Goal: Transaction & Acquisition: Purchase product/service

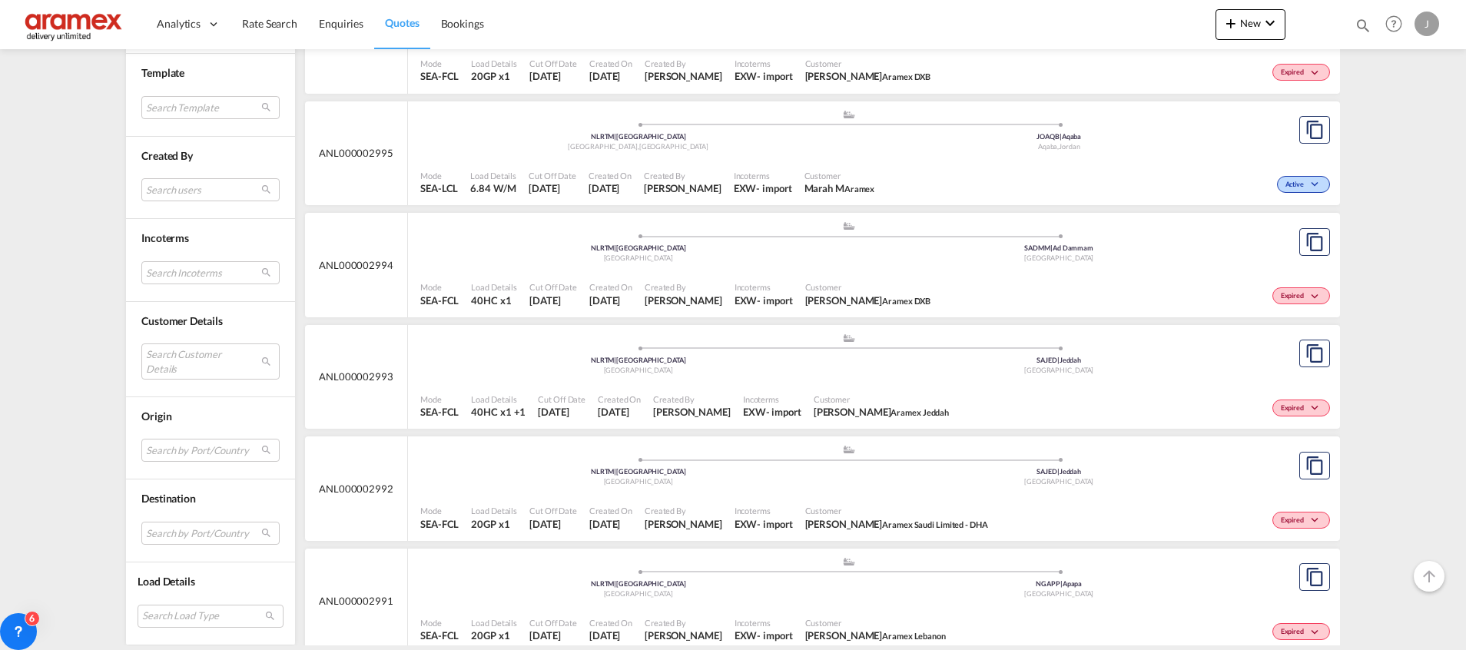
scroll to position [2190, 0]
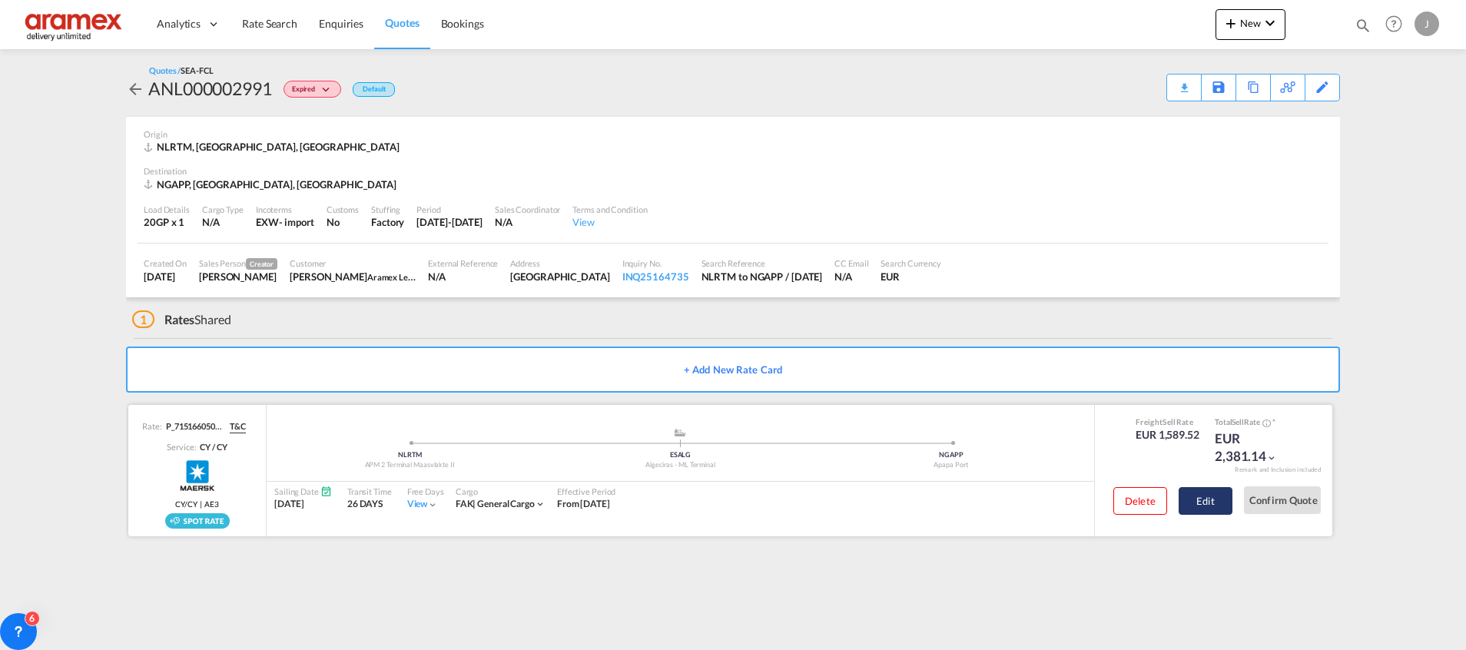
click at [1215, 503] on button "Edit" at bounding box center [1206, 501] width 54 height 28
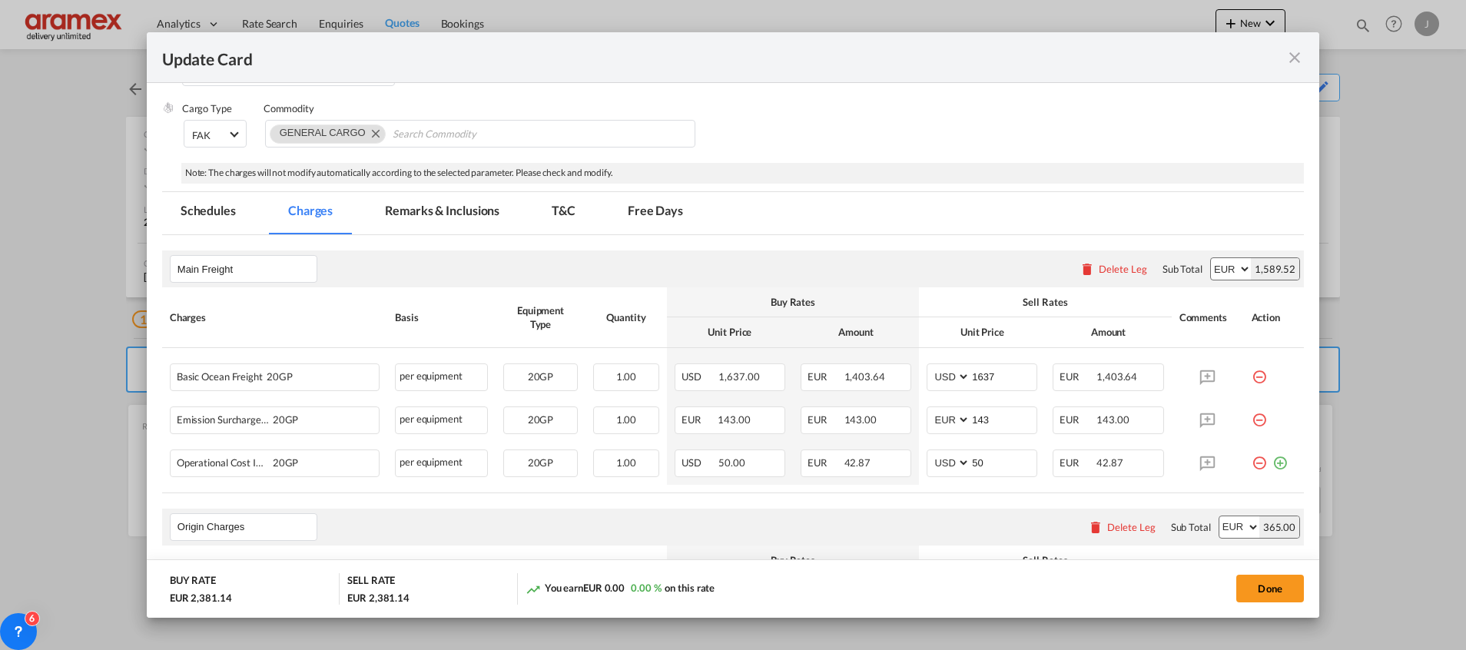
scroll to position [461, 0]
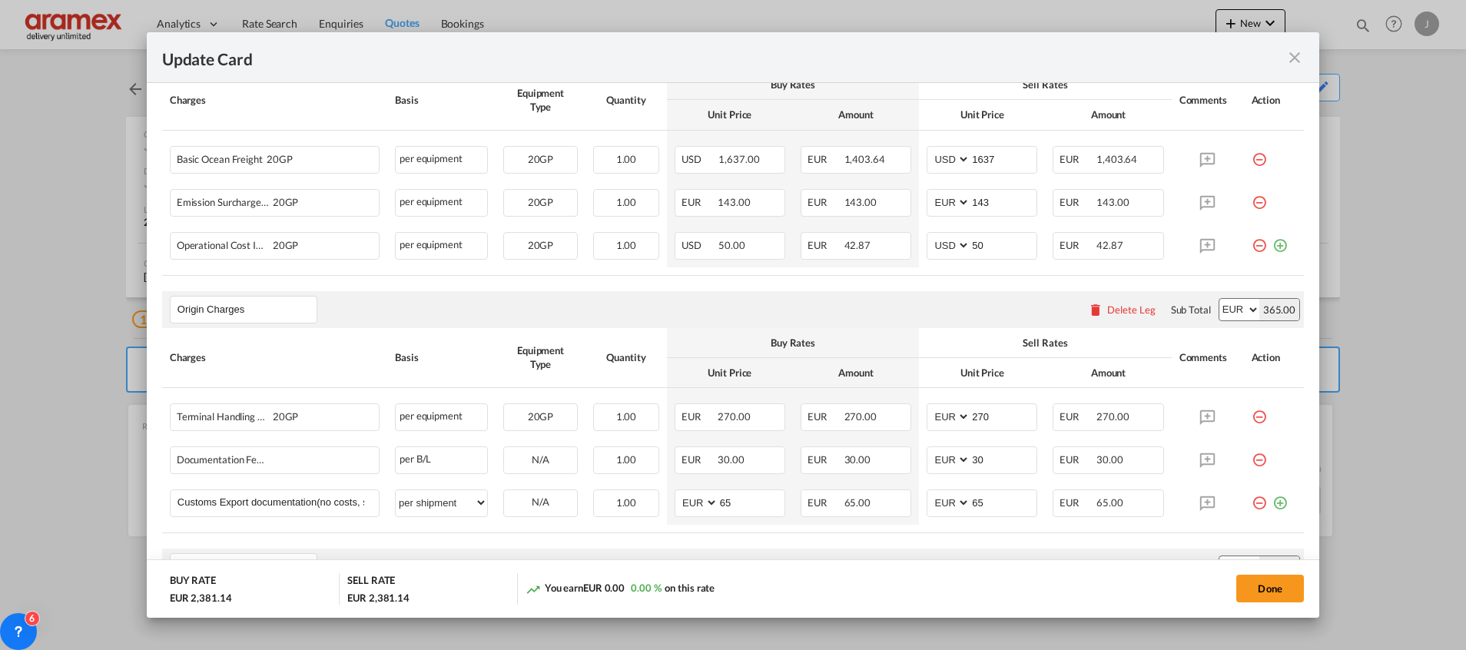
click at [1298, 50] on md-icon "icon-close fg-AAA8AD m-0 pointer" at bounding box center [1294, 57] width 18 height 18
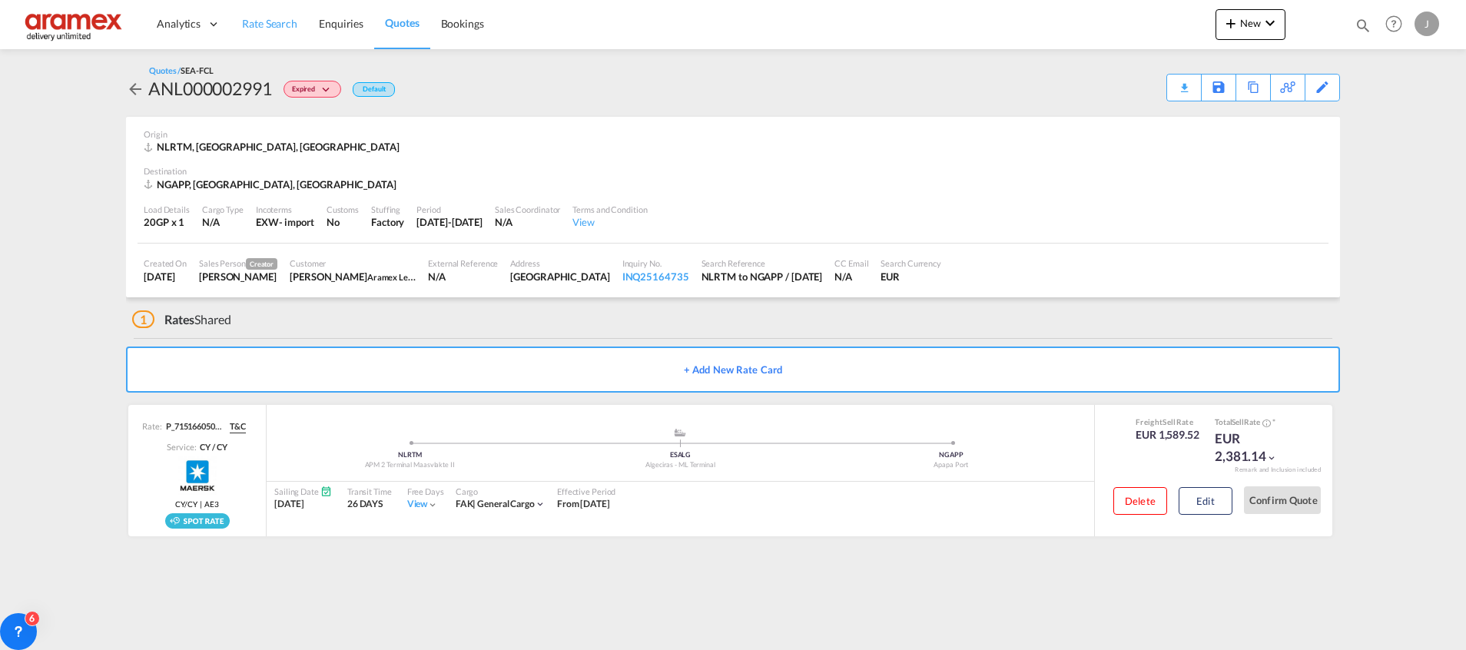
click at [276, 24] on span "Rate Search" at bounding box center [269, 23] width 55 height 13
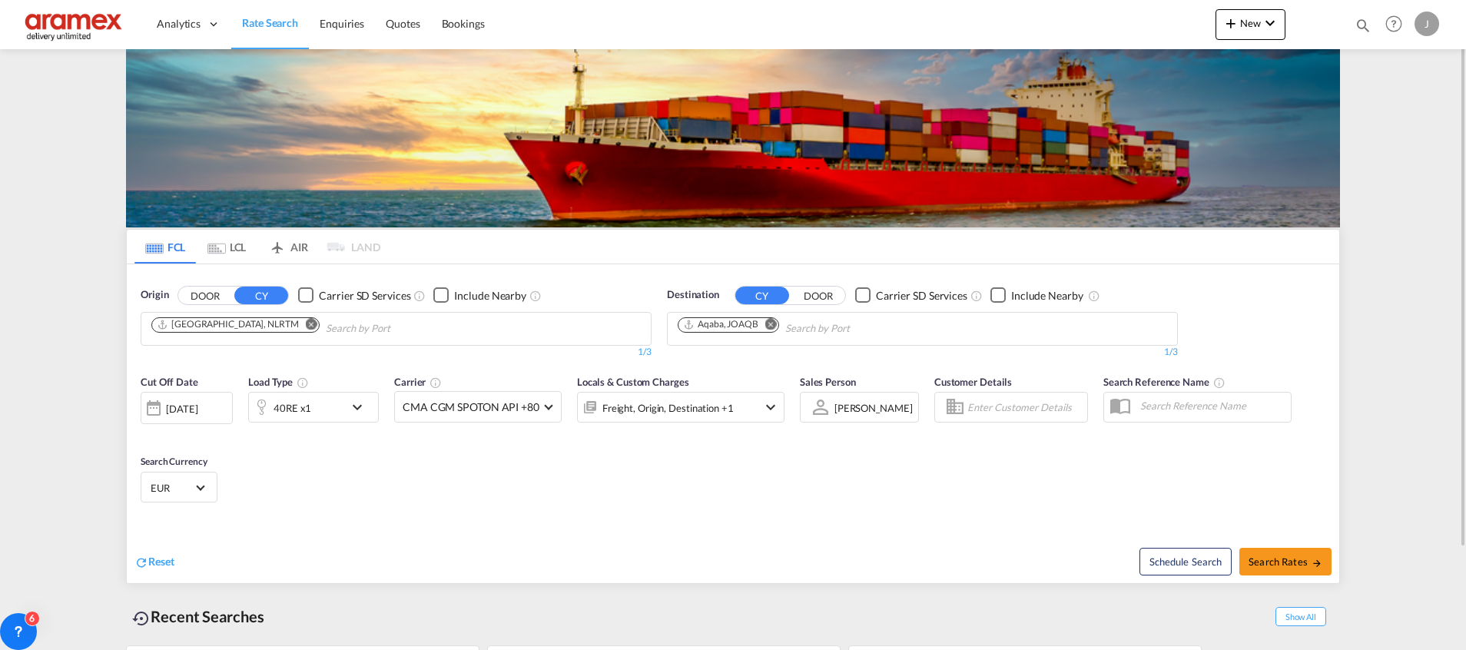
click at [339, 402] on div "40RE x1" at bounding box center [296, 407] width 95 height 31
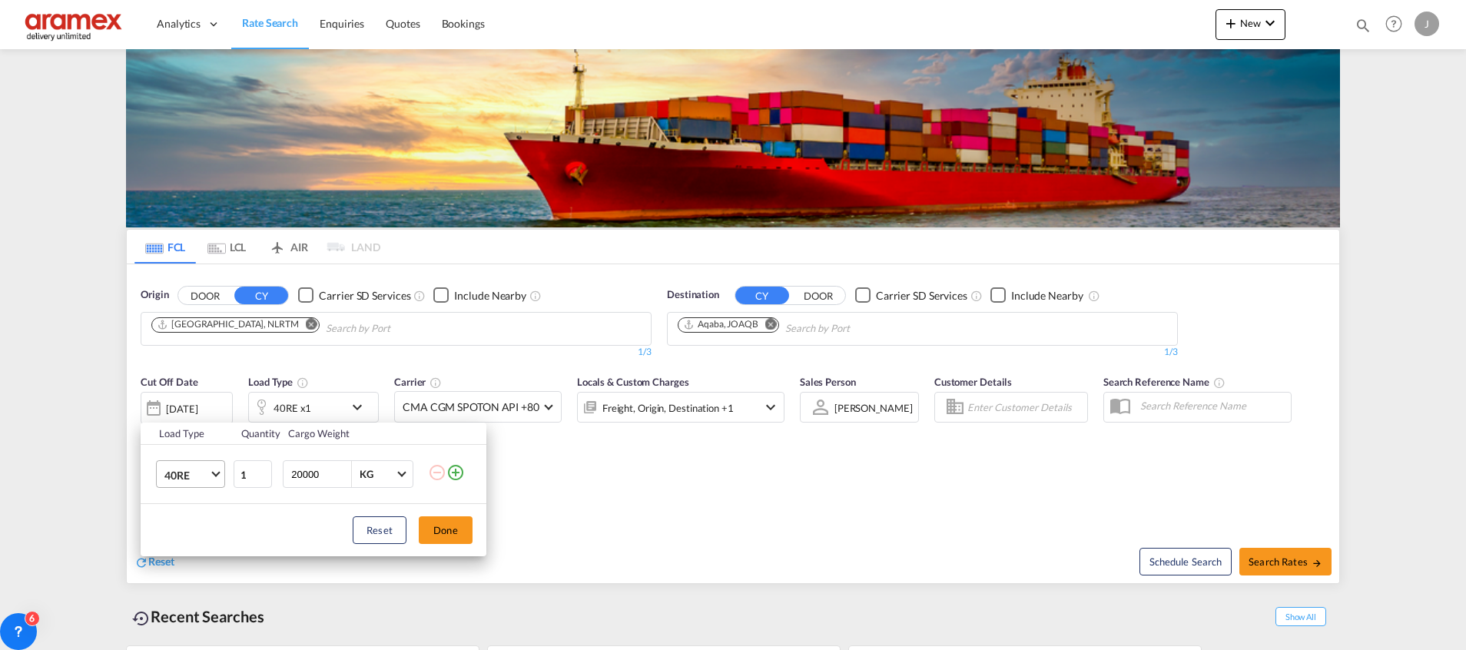
click at [198, 483] on md-select-value "40RE" at bounding box center [193, 474] width 61 height 26
click at [197, 440] on md-option "20RE" at bounding box center [204, 437] width 104 height 37
click at [446, 535] on button "Done" at bounding box center [446, 530] width 54 height 28
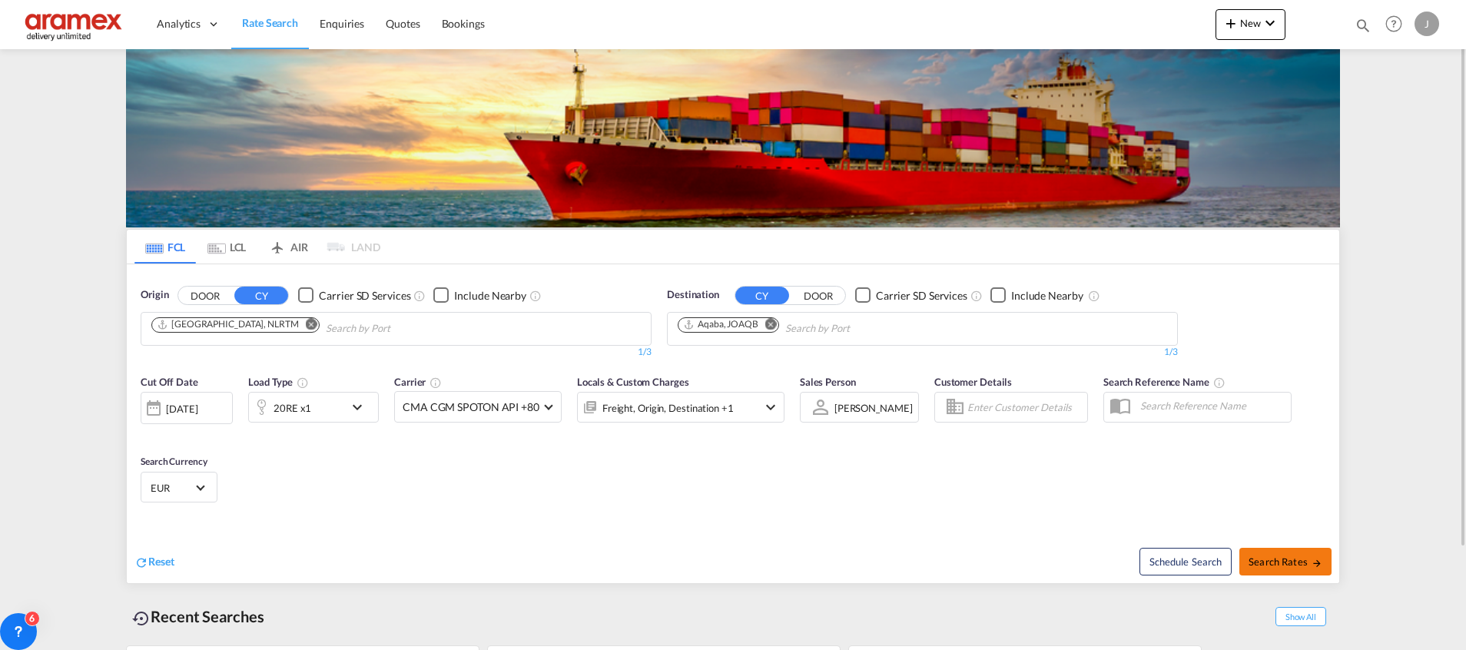
click at [1263, 561] on span "Search Rates" at bounding box center [1285, 561] width 74 height 12
type input "NLRTM to JOAQB / [DATE]"
